Goal: Information Seeking & Learning: Learn about a topic

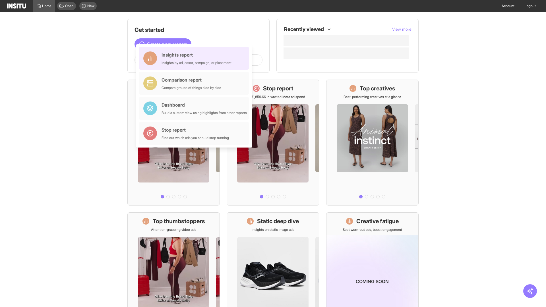
click at [195, 58] on div "Insights report Insights by ad, adset, campaign, or placement" at bounding box center [197, 58] width 70 height 14
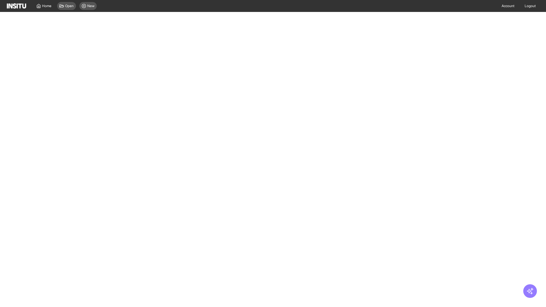
select select "**"
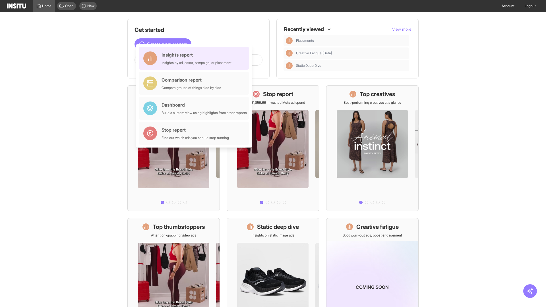
click at [195, 58] on div "Insights report Insights by ad, adset, campaign, or placement" at bounding box center [197, 58] width 70 height 14
